Goal: Transaction & Acquisition: Obtain resource

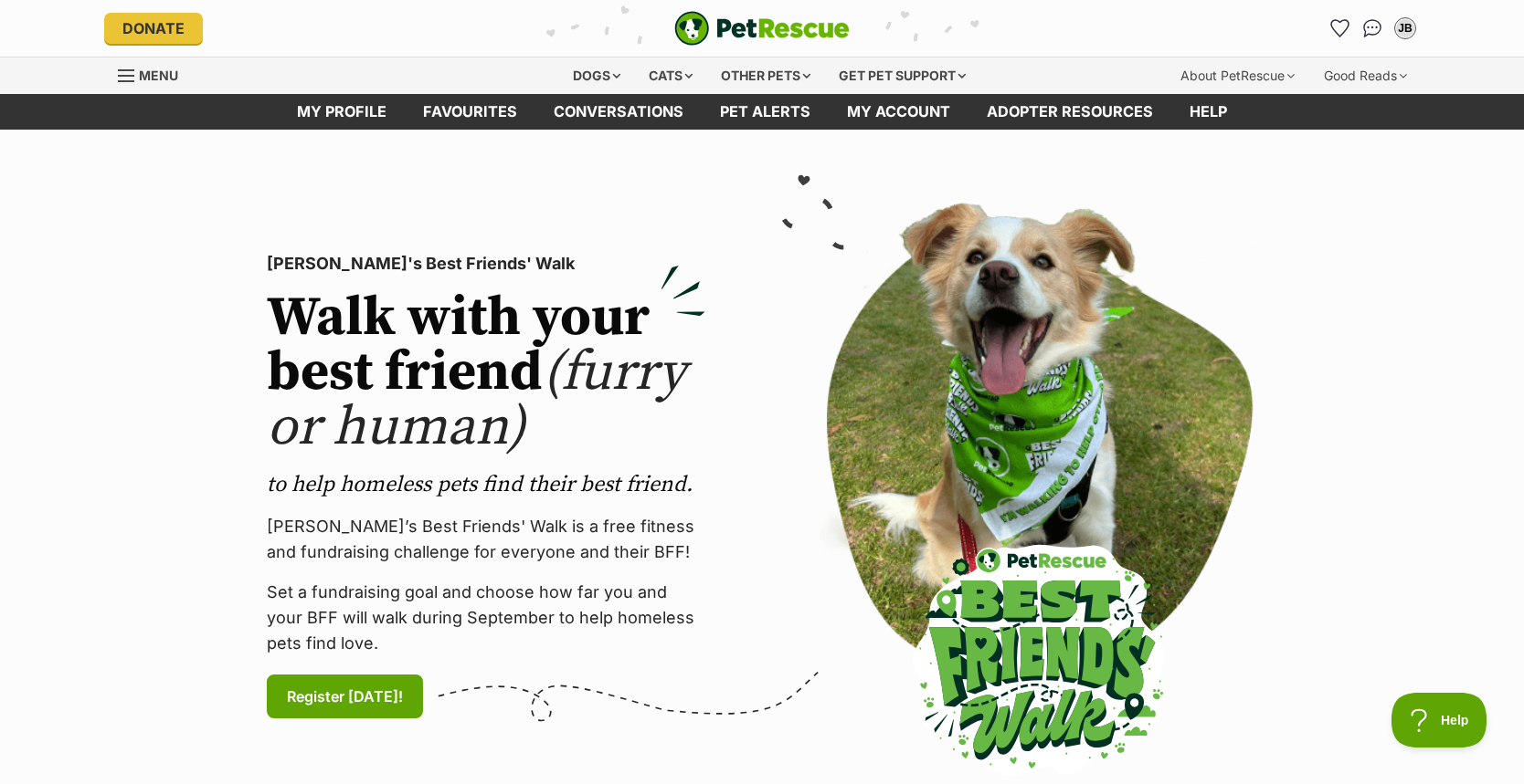
click at [171, 78] on span "Menu" at bounding box center [159, 75] width 39 height 16
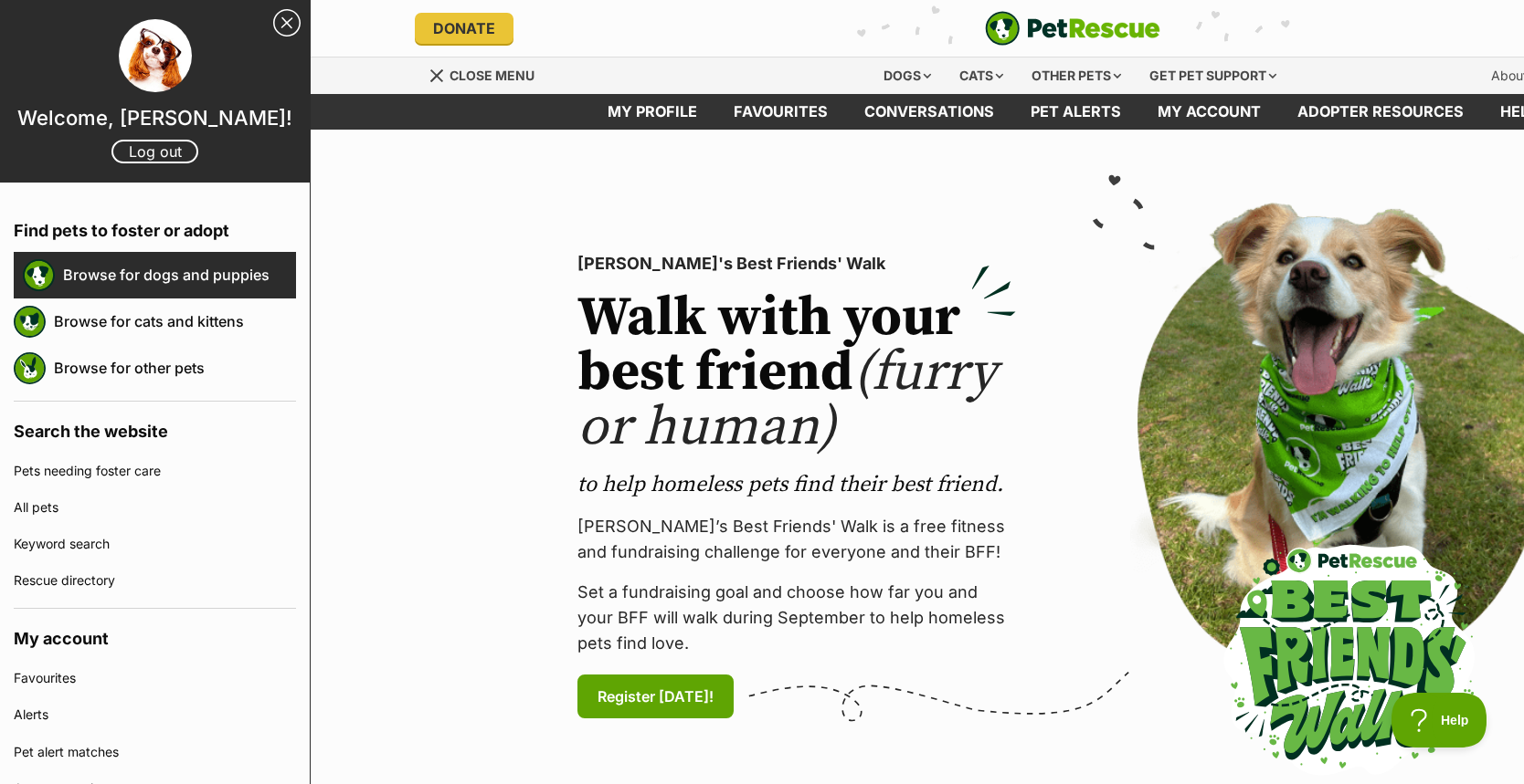
click at [169, 272] on link "Browse for dogs and puppies" at bounding box center [180, 275] width 233 height 38
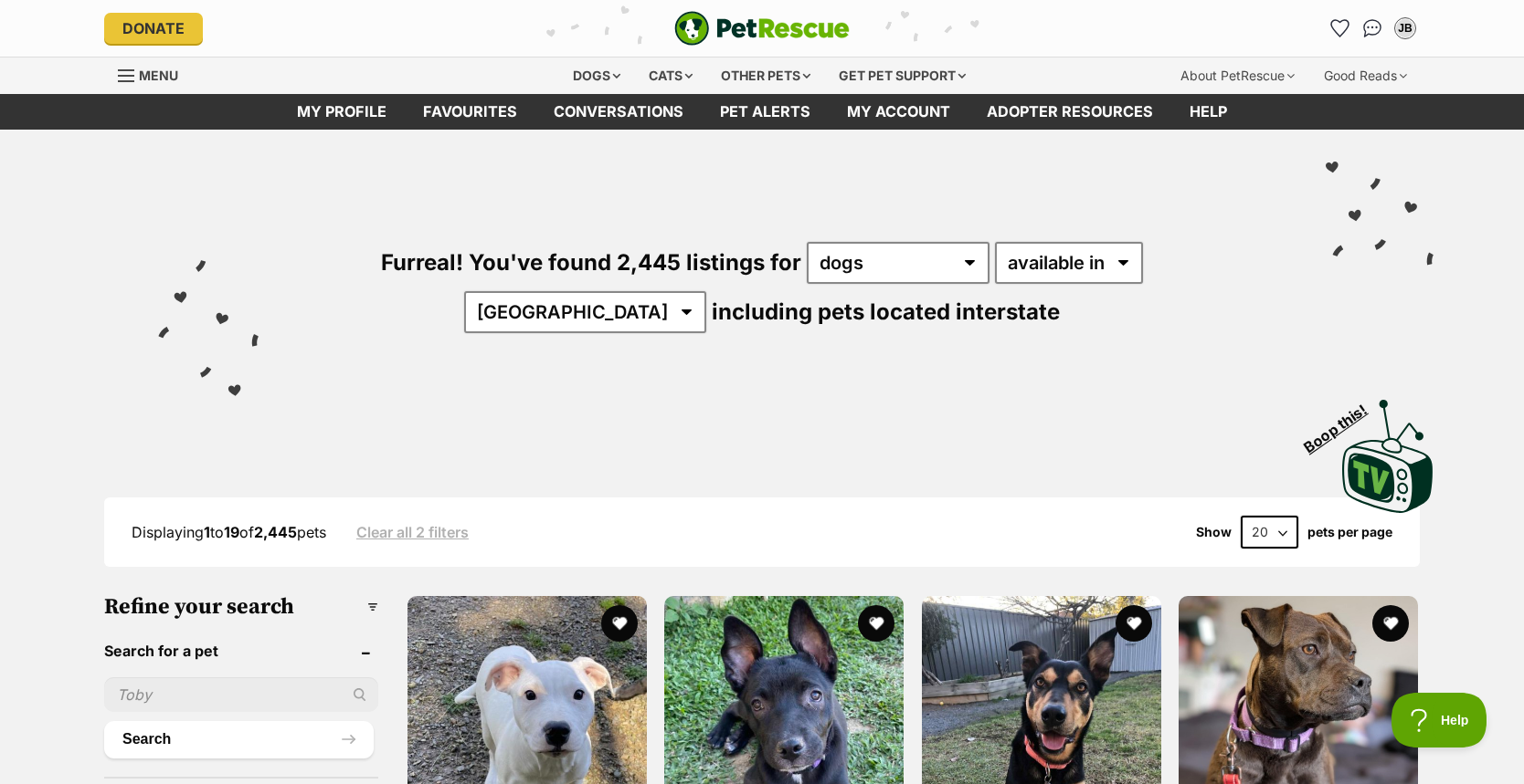
click at [120, 69] on div "Menu" at bounding box center [127, 76] width 18 height 15
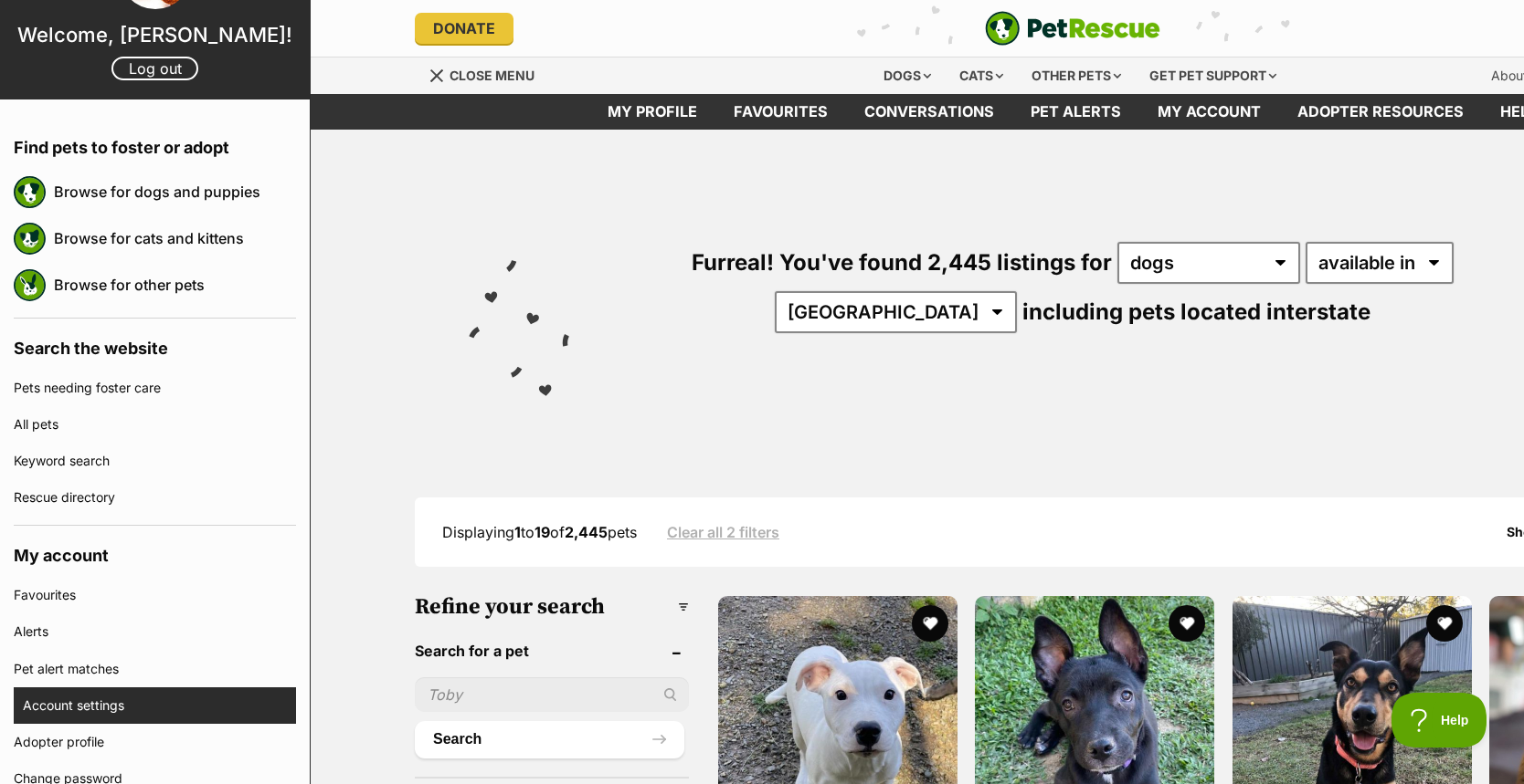
scroll to position [41, 0]
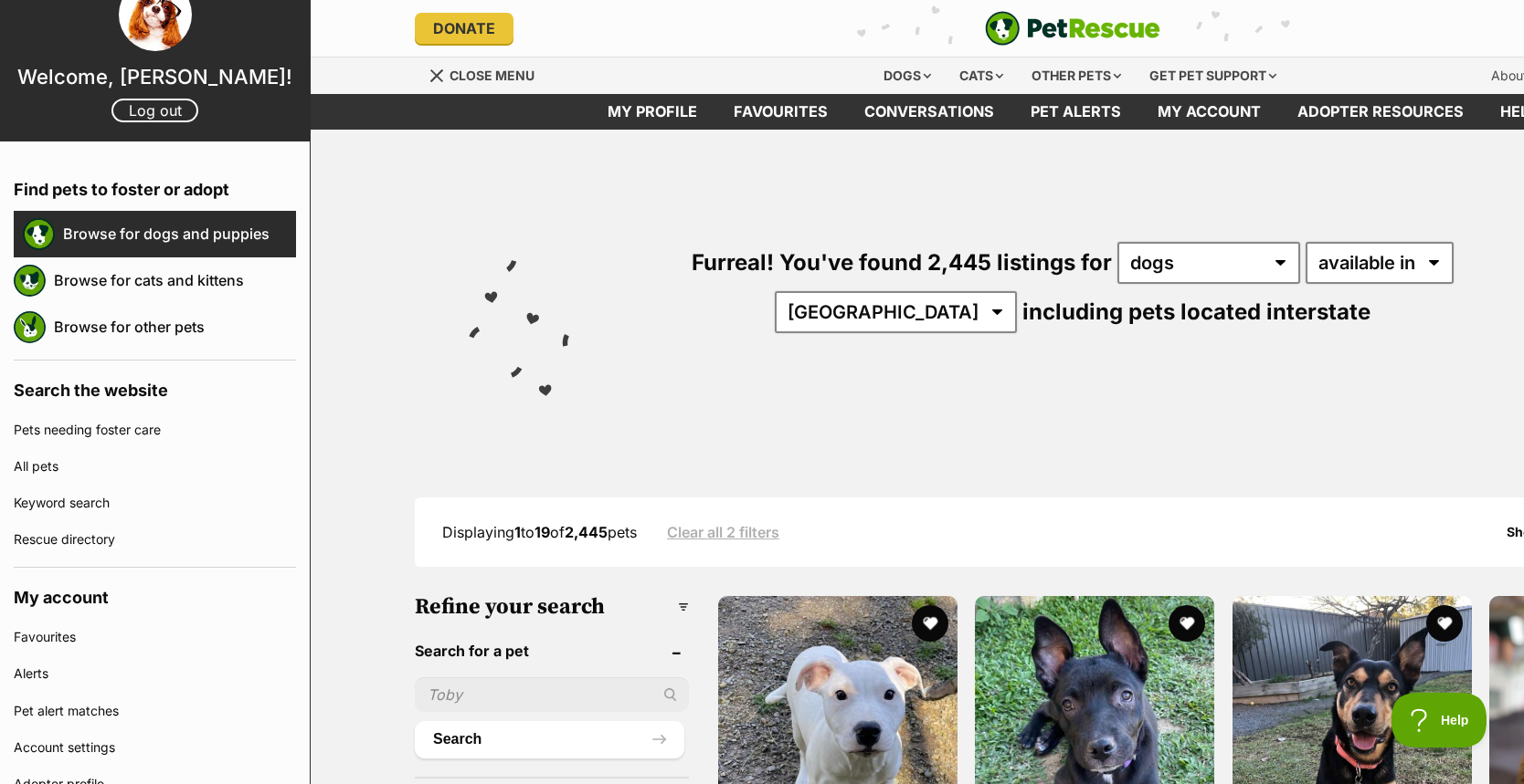
click at [78, 227] on link "Browse for dogs and puppies" at bounding box center [180, 234] width 233 height 38
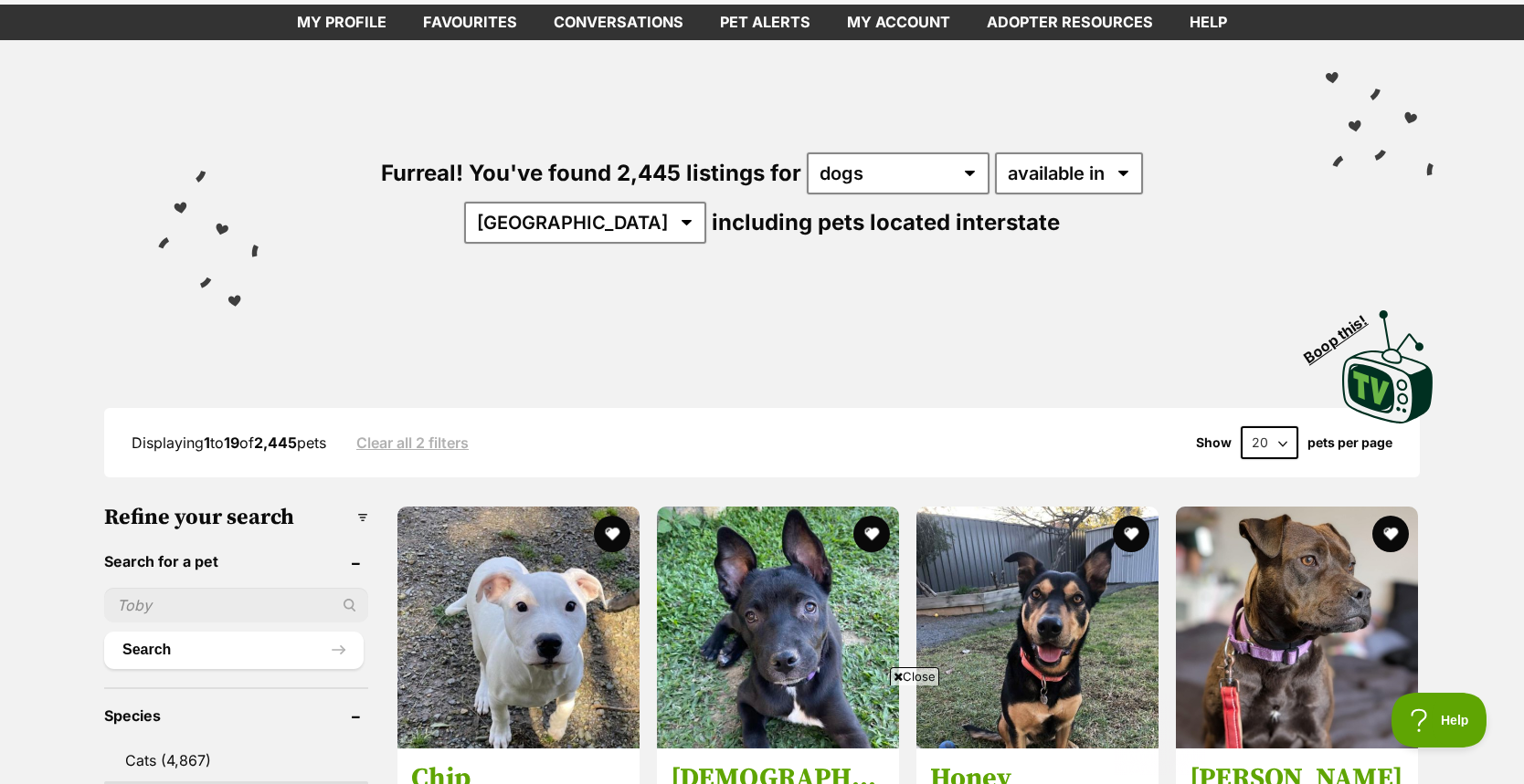
click at [125, 591] on input "text" at bounding box center [236, 605] width 264 height 35
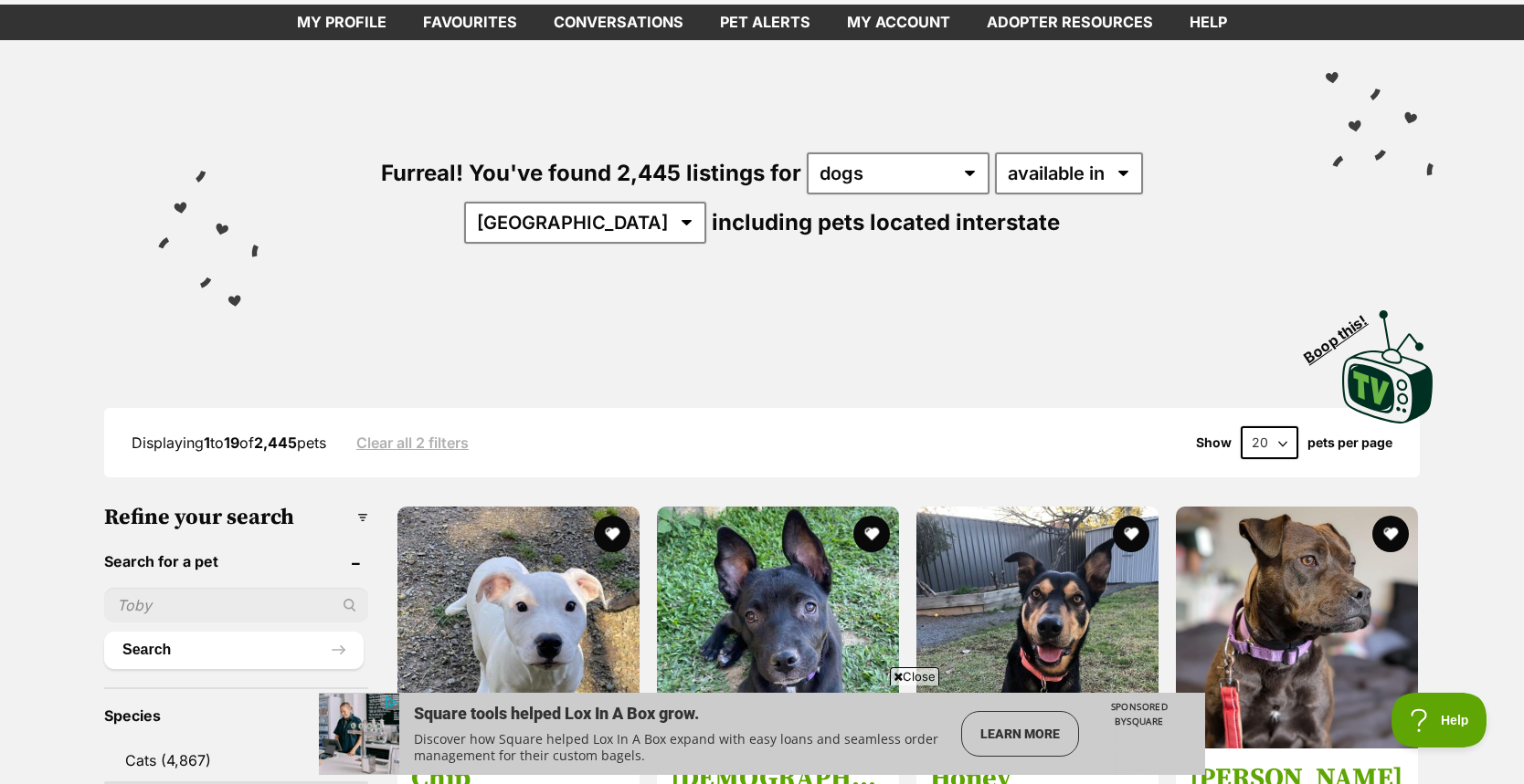
type input "a"
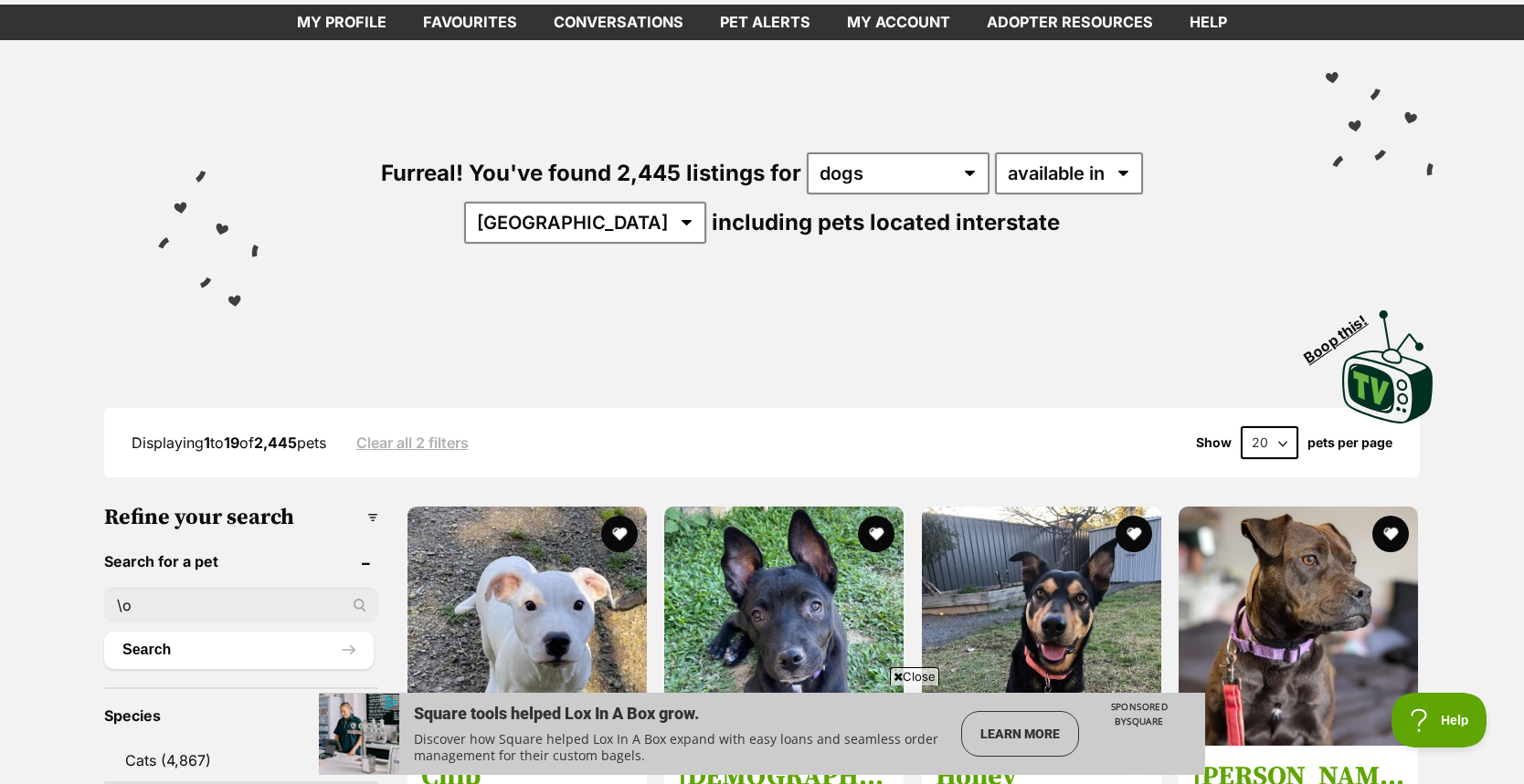
type input "\"
type input "ozzie hearts"
click at [104, 632] on button "Search" at bounding box center [239, 650] width 269 height 37
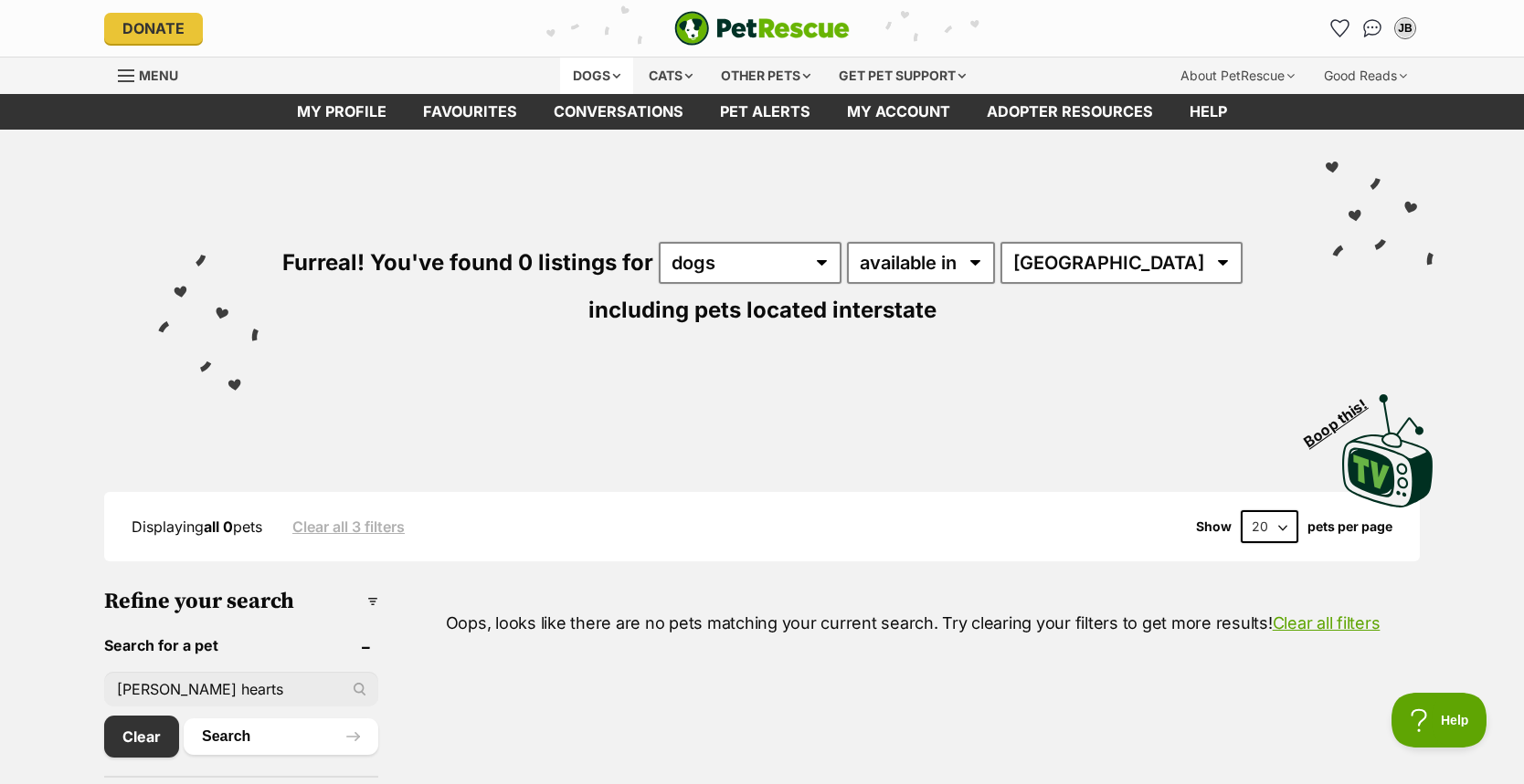
click at [606, 79] on div "Dogs" at bounding box center [597, 76] width 73 height 37
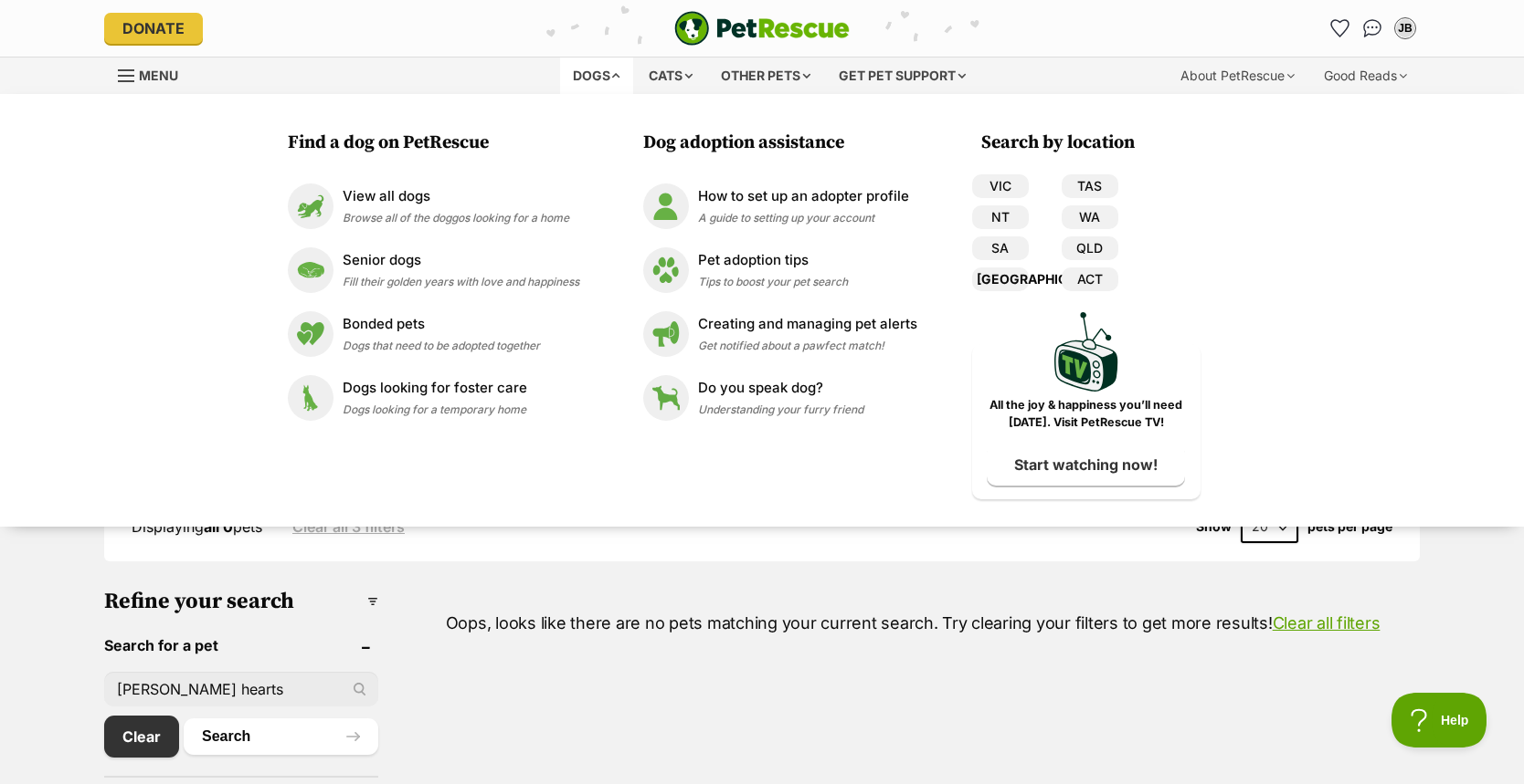
click at [994, 271] on link "[GEOGRAPHIC_DATA]" at bounding box center [1001, 279] width 57 height 24
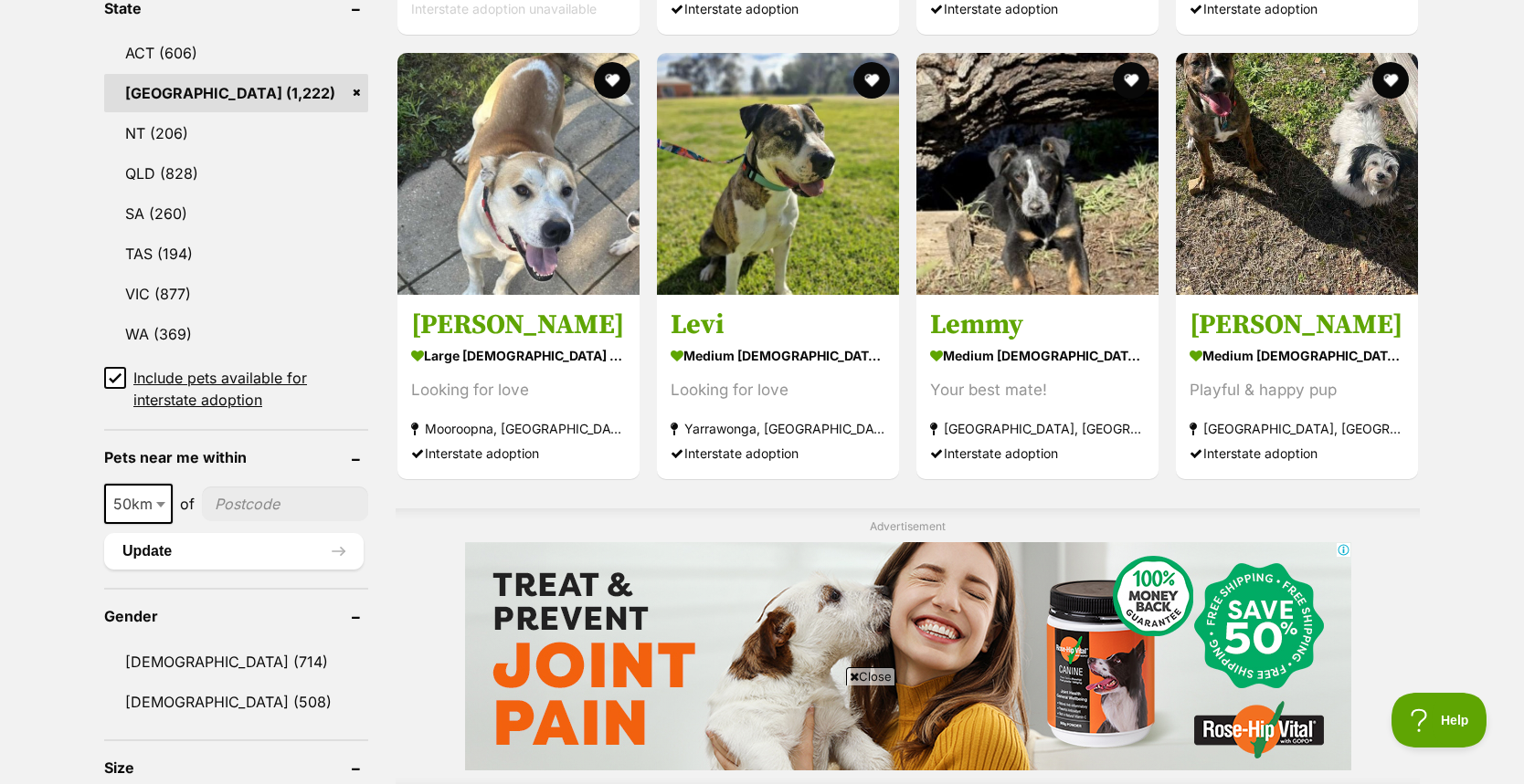
click at [230, 495] on input"] "postcode" at bounding box center [284, 504] width 166 height 35
type input"] "2251"
click at [240, 540] on button "Update" at bounding box center [234, 551] width 259 height 37
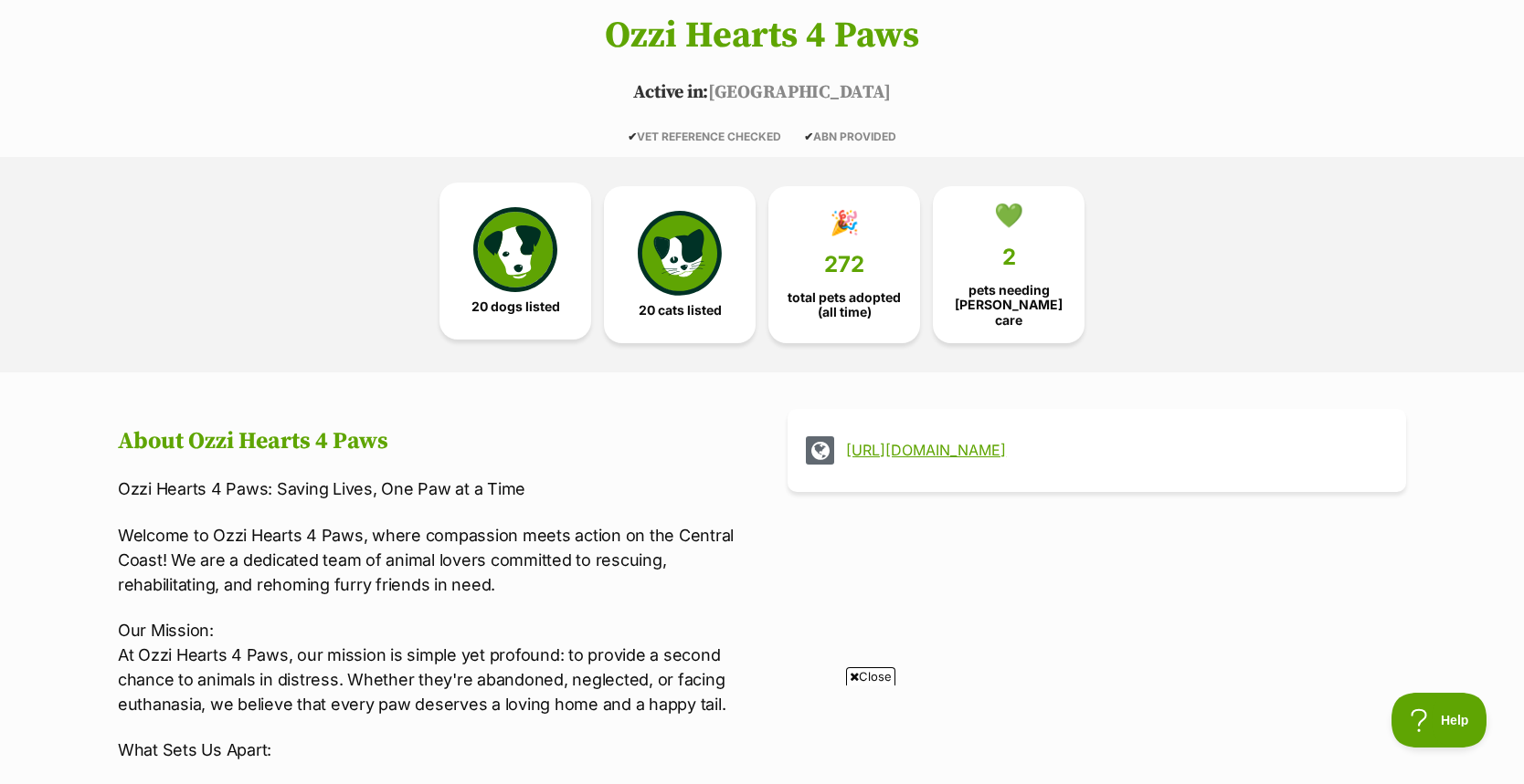
click at [523, 211] on img at bounding box center [515, 249] width 84 height 84
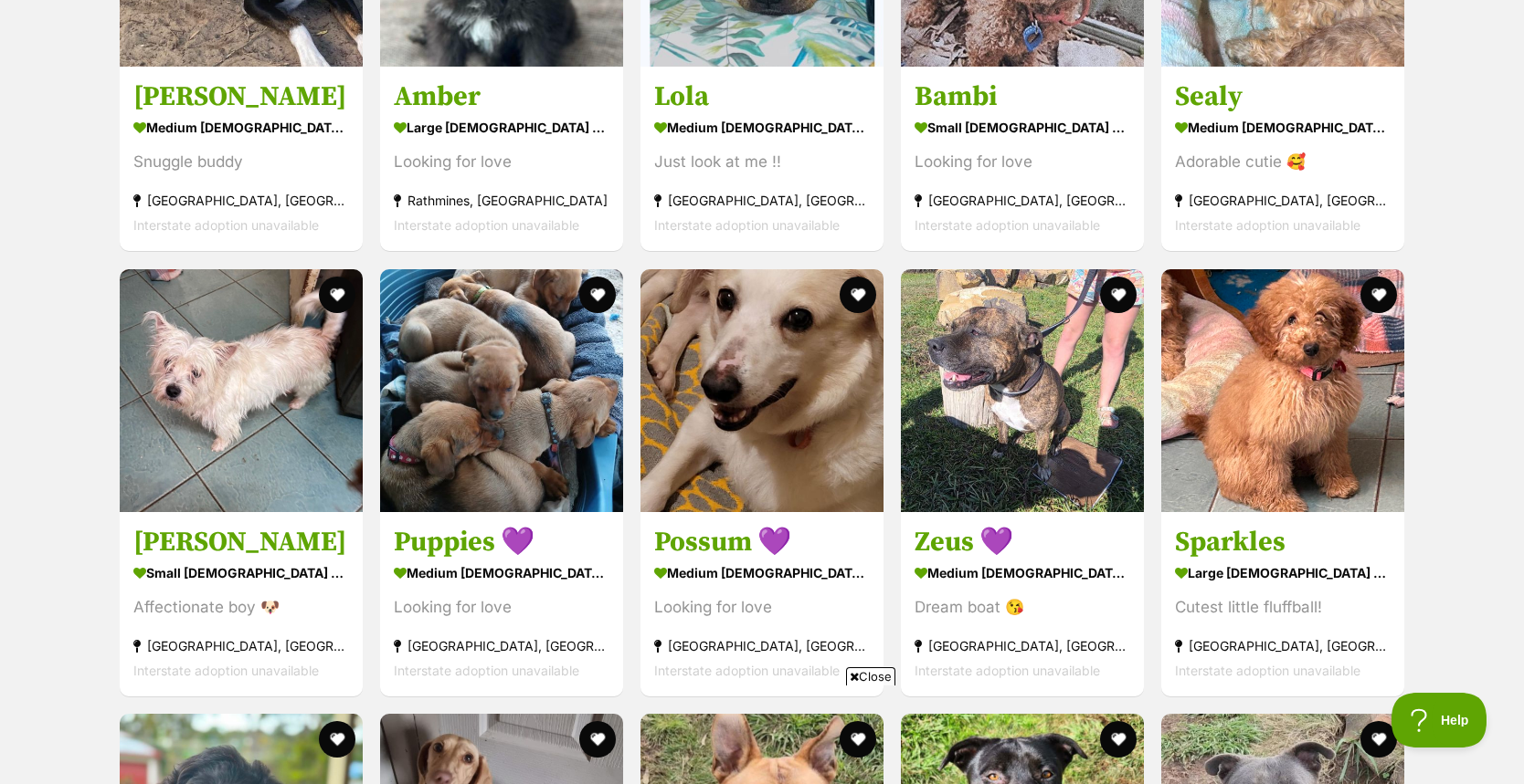
scroll to position [2314, 0]
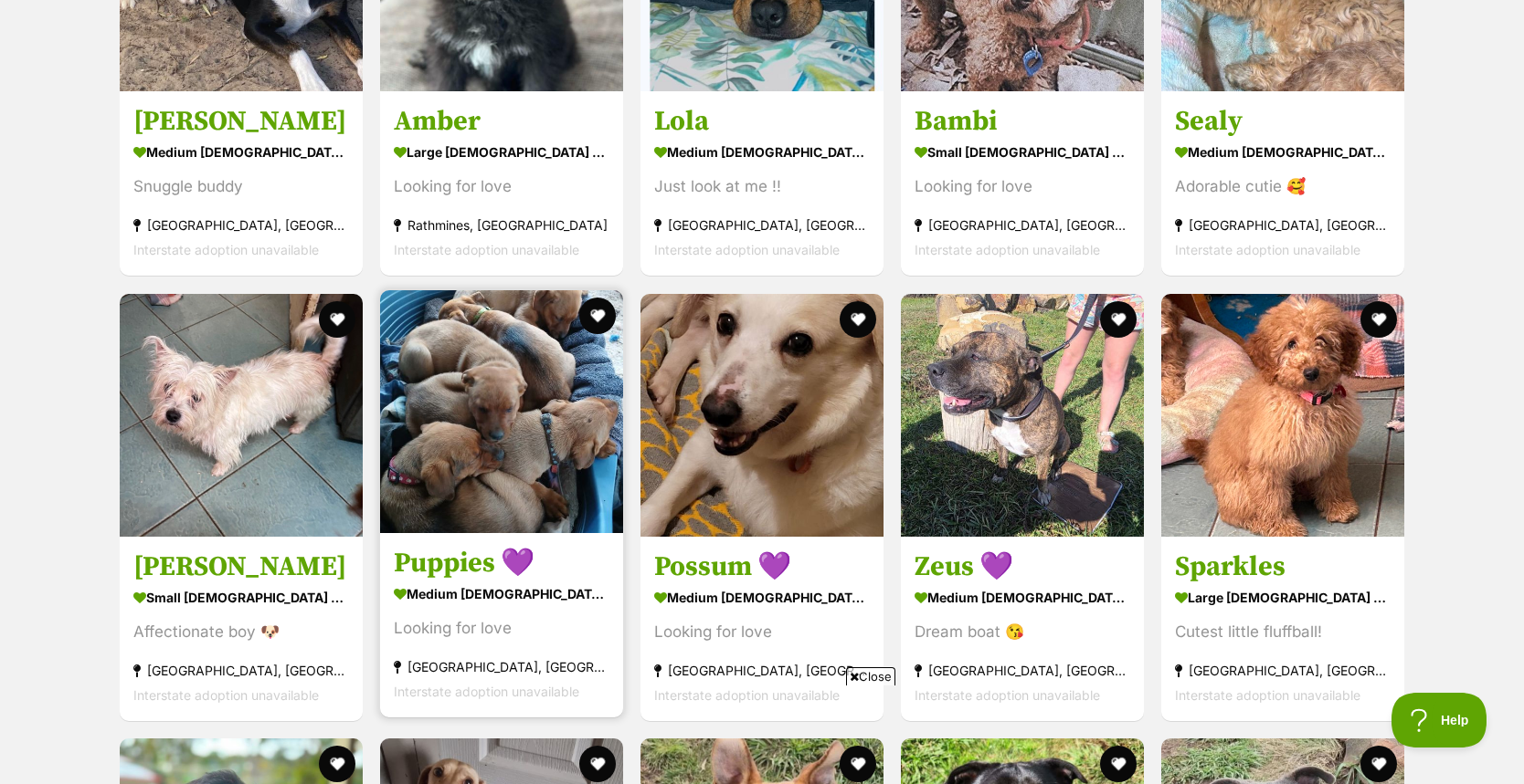
click at [424, 568] on h3 "Puppies 💜" at bounding box center [501, 563] width 215 height 35
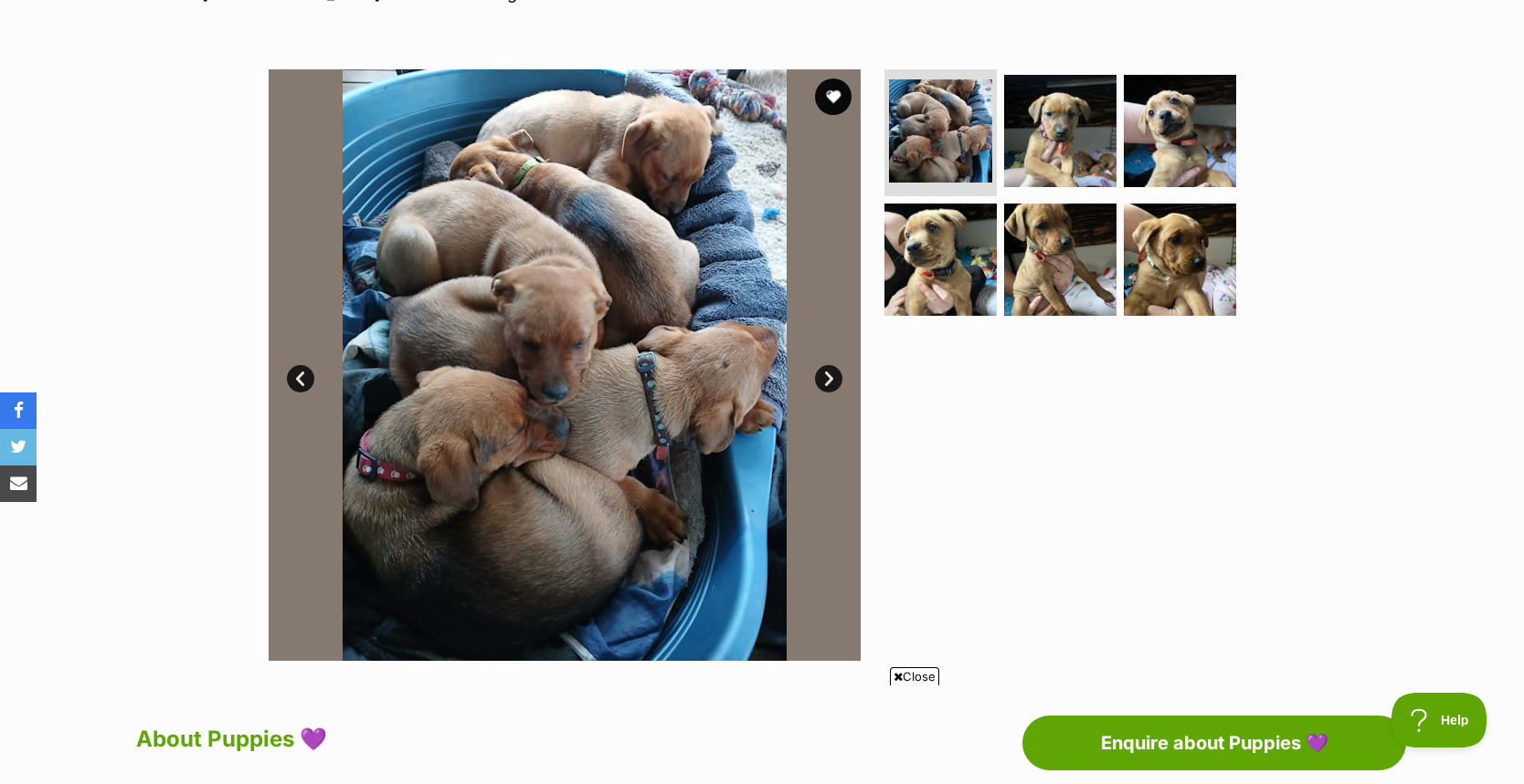
scroll to position [197, 0]
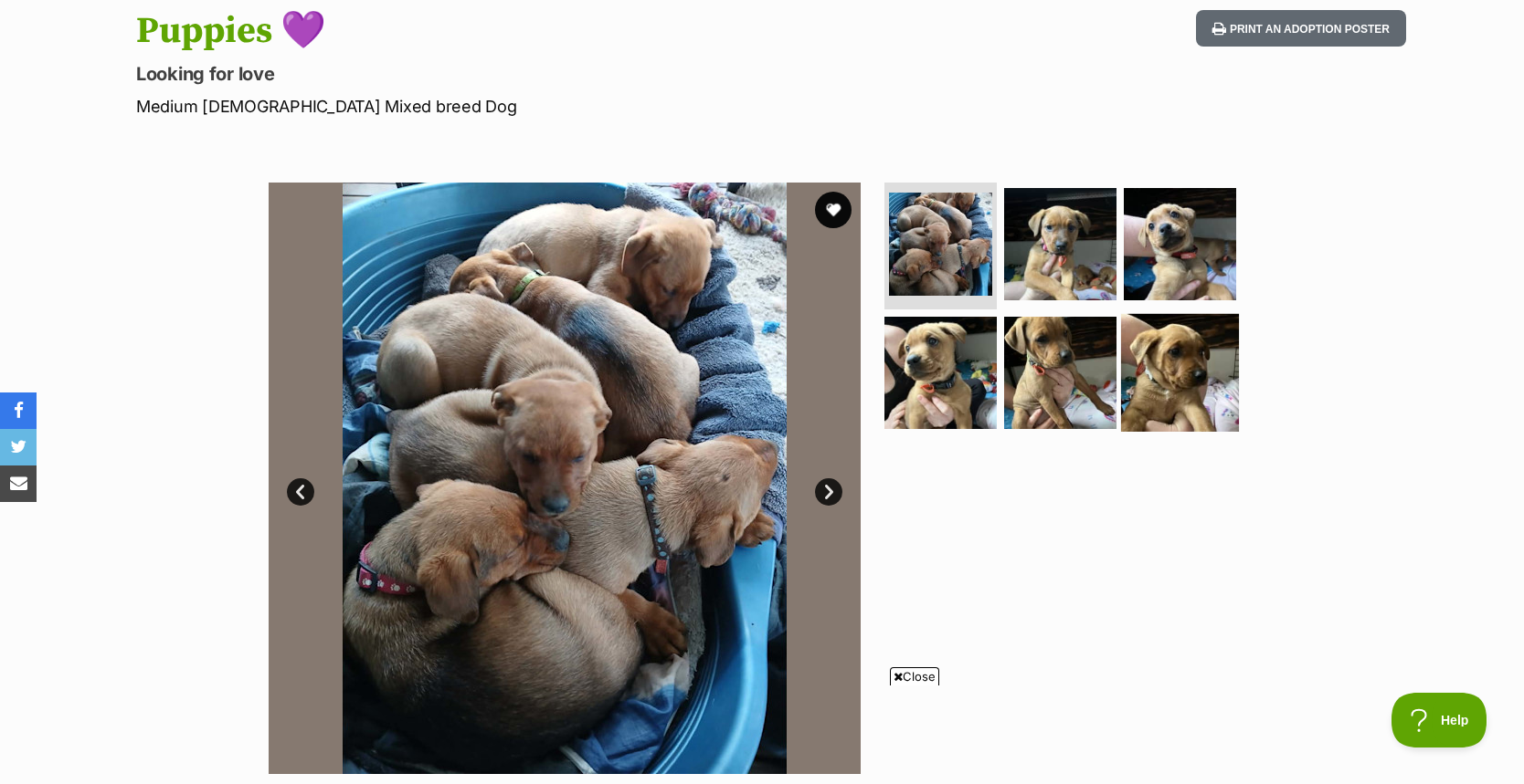
click at [1166, 365] on img at bounding box center [1179, 373] width 118 height 118
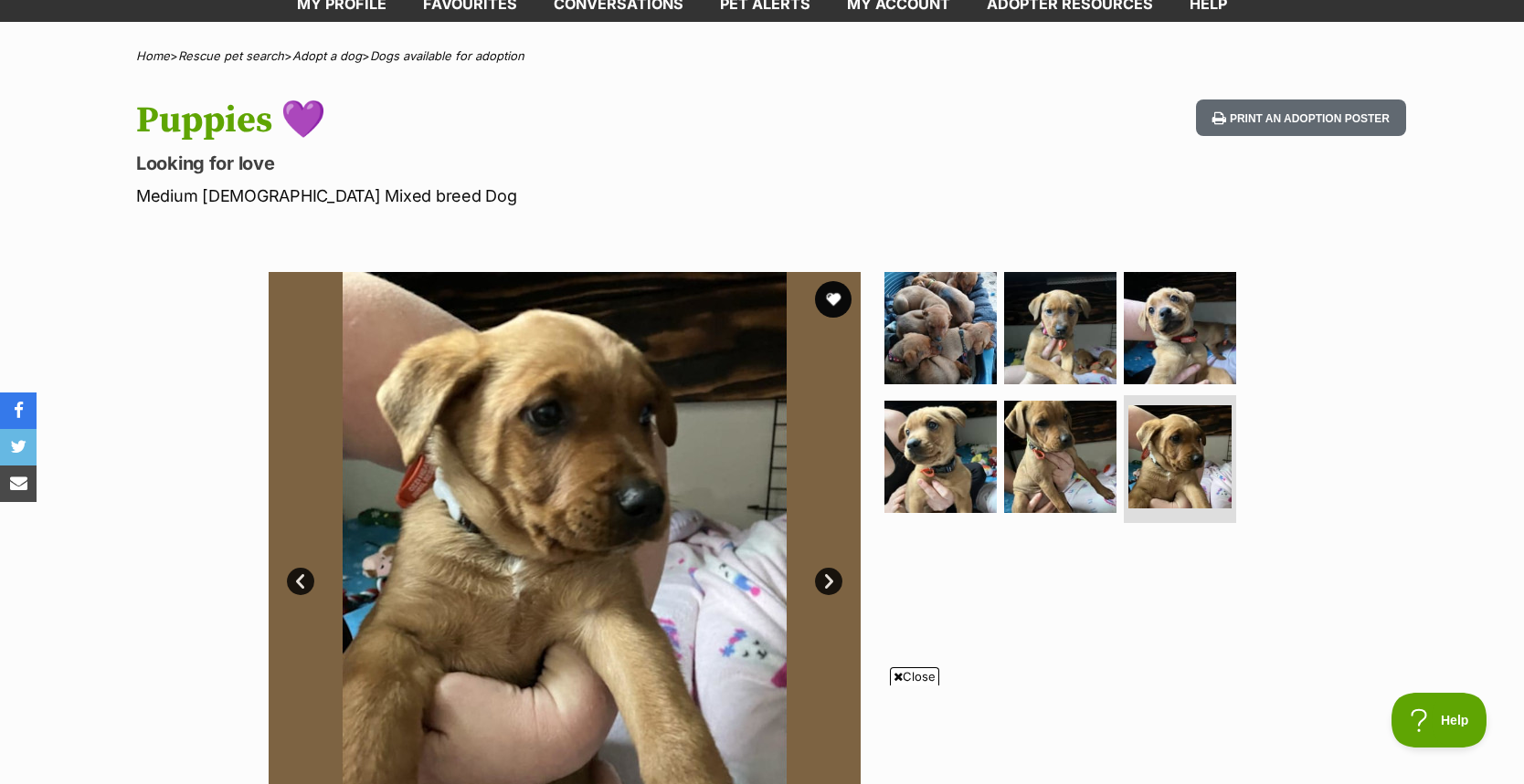
scroll to position [82, 0]
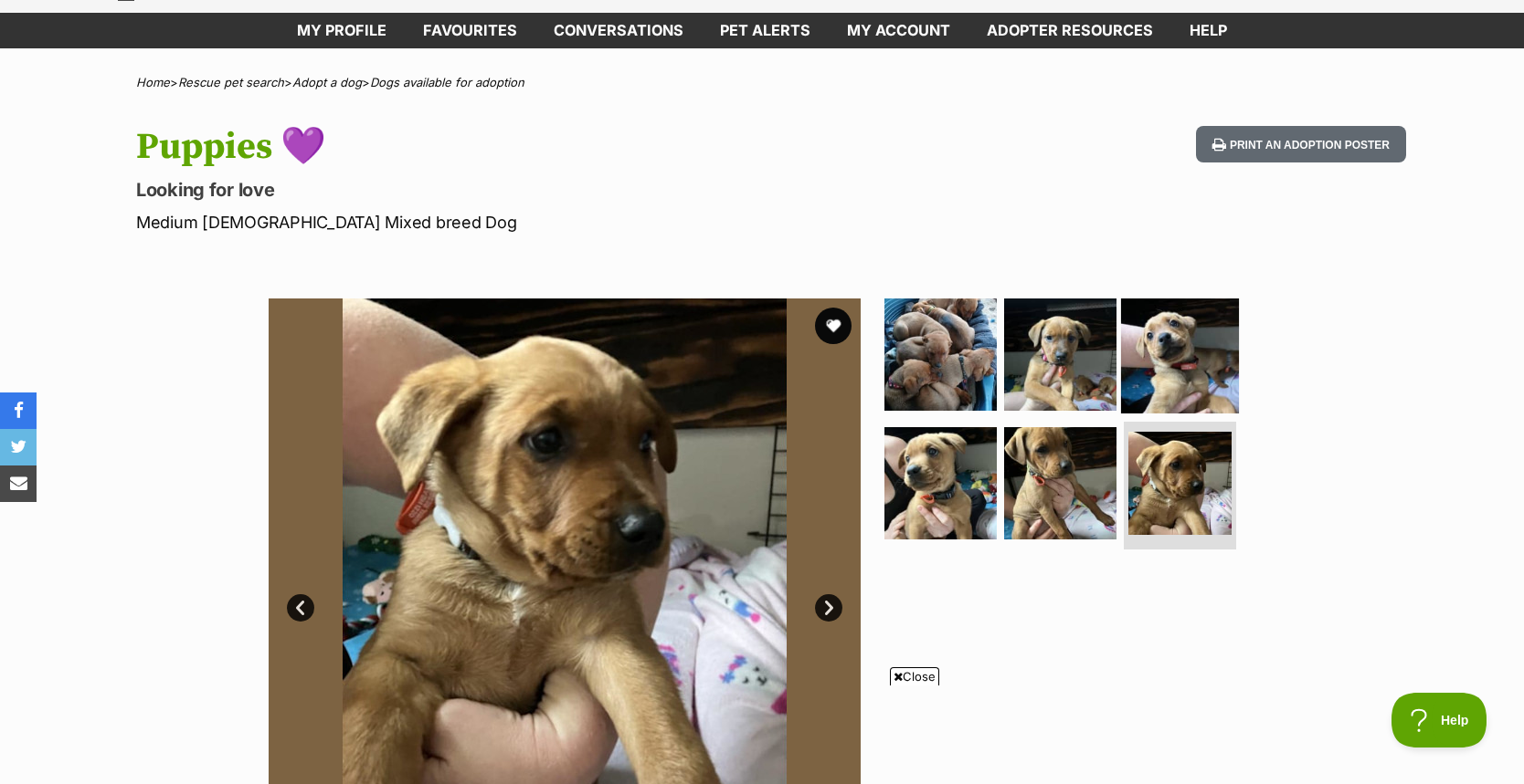
click at [1191, 354] on img at bounding box center [1179, 354] width 118 height 118
